Goal: Share content: Share content

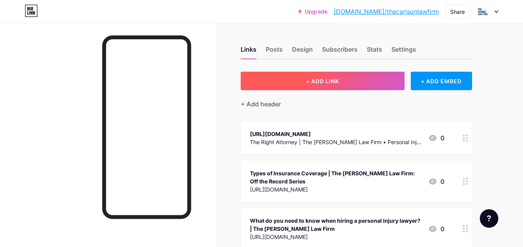
click at [341, 81] on button "+ ADD LINK" at bounding box center [322, 81] width 164 height 18
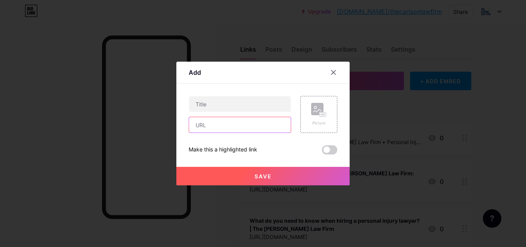
click at [224, 125] on input "text" at bounding box center [240, 124] width 102 height 15
paste input "[URL][DOMAIN_NAME]"
type input "[URL][DOMAIN_NAME]"
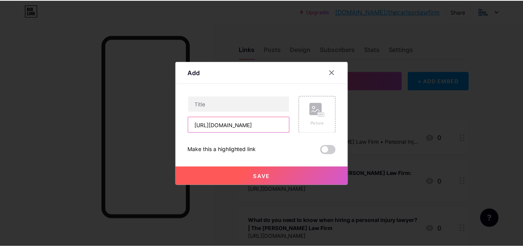
scroll to position [0, 0]
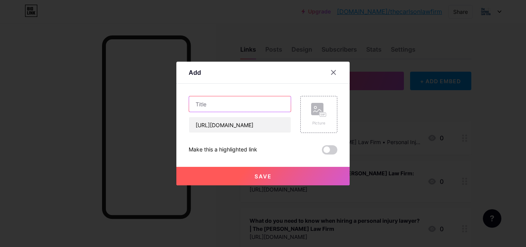
drag, startPoint x: 217, startPoint y: 105, endPoint x: 242, endPoint y: 54, distance: 57.1
click at [219, 103] on input "text" at bounding box center [240, 103] width 102 height 15
paste input "Slip And Fall Law Firm"
type input "Slip And Fall Law Firm"
click at [279, 176] on button "Save" at bounding box center [263, 176] width 173 height 18
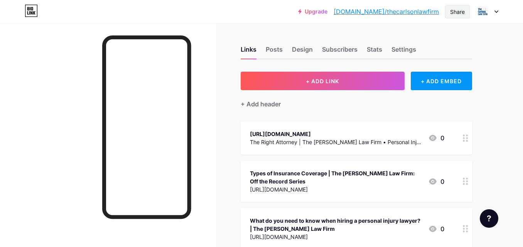
click at [459, 16] on div "Share" at bounding box center [457, 11] width 25 height 13
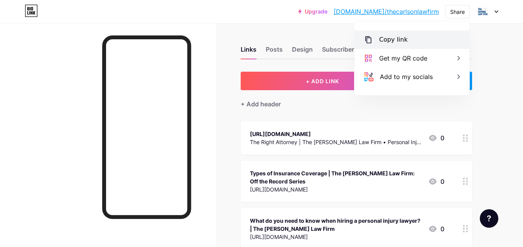
click at [433, 43] on div "Copy link" at bounding box center [411, 39] width 115 height 18
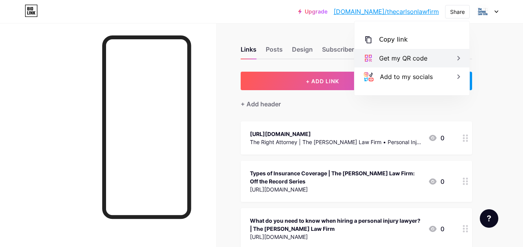
click at [421, 50] on div "Get my QR code" at bounding box center [411, 58] width 115 height 18
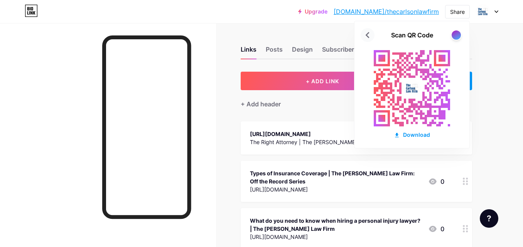
click at [370, 37] on icon at bounding box center [367, 35] width 12 height 12
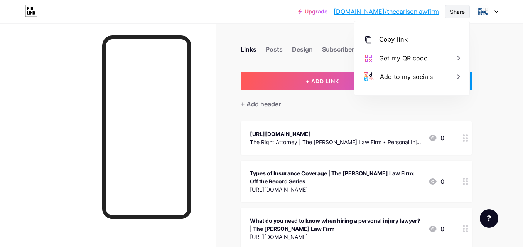
click at [451, 11] on div "Share" at bounding box center [457, 12] width 15 height 8
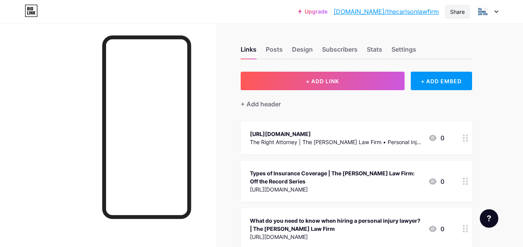
click at [459, 12] on div "Share" at bounding box center [457, 12] width 15 height 8
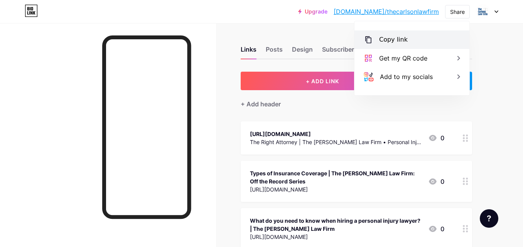
click at [399, 40] on div "Copy link" at bounding box center [393, 39] width 29 height 9
